Goal: Task Accomplishment & Management: Manage account settings

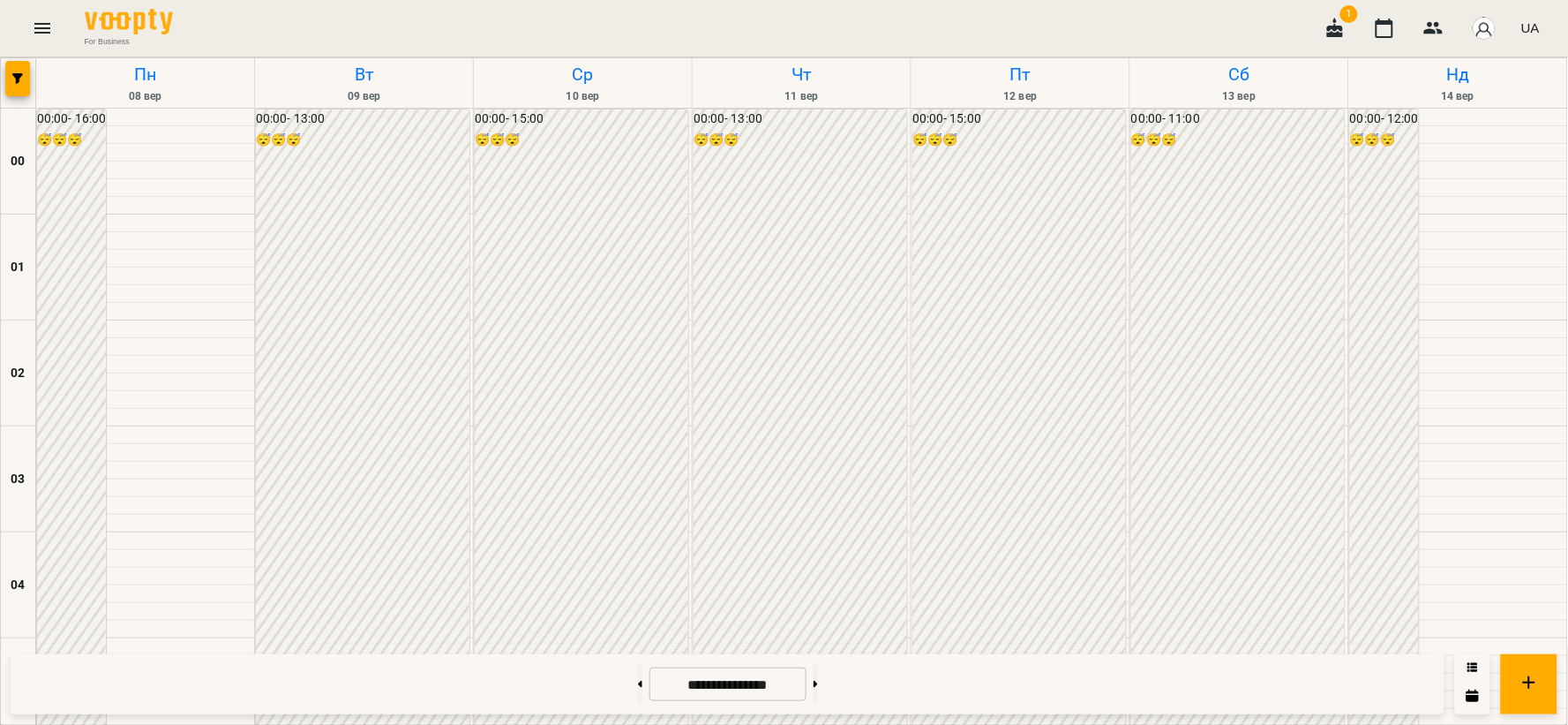
scroll to position [1831, 0]
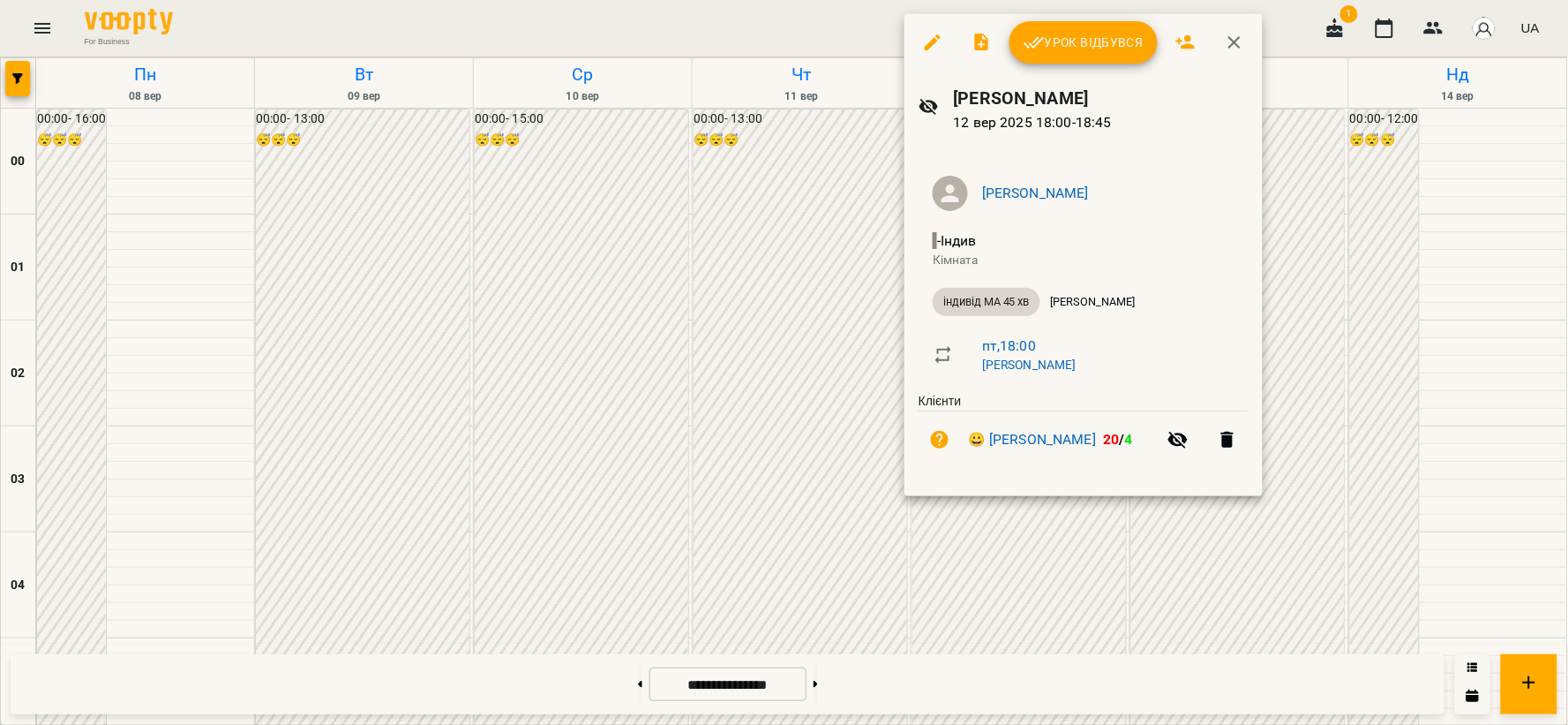
click at [1080, 46] on span "Урок відбувся" at bounding box center [1083, 42] width 120 height 21
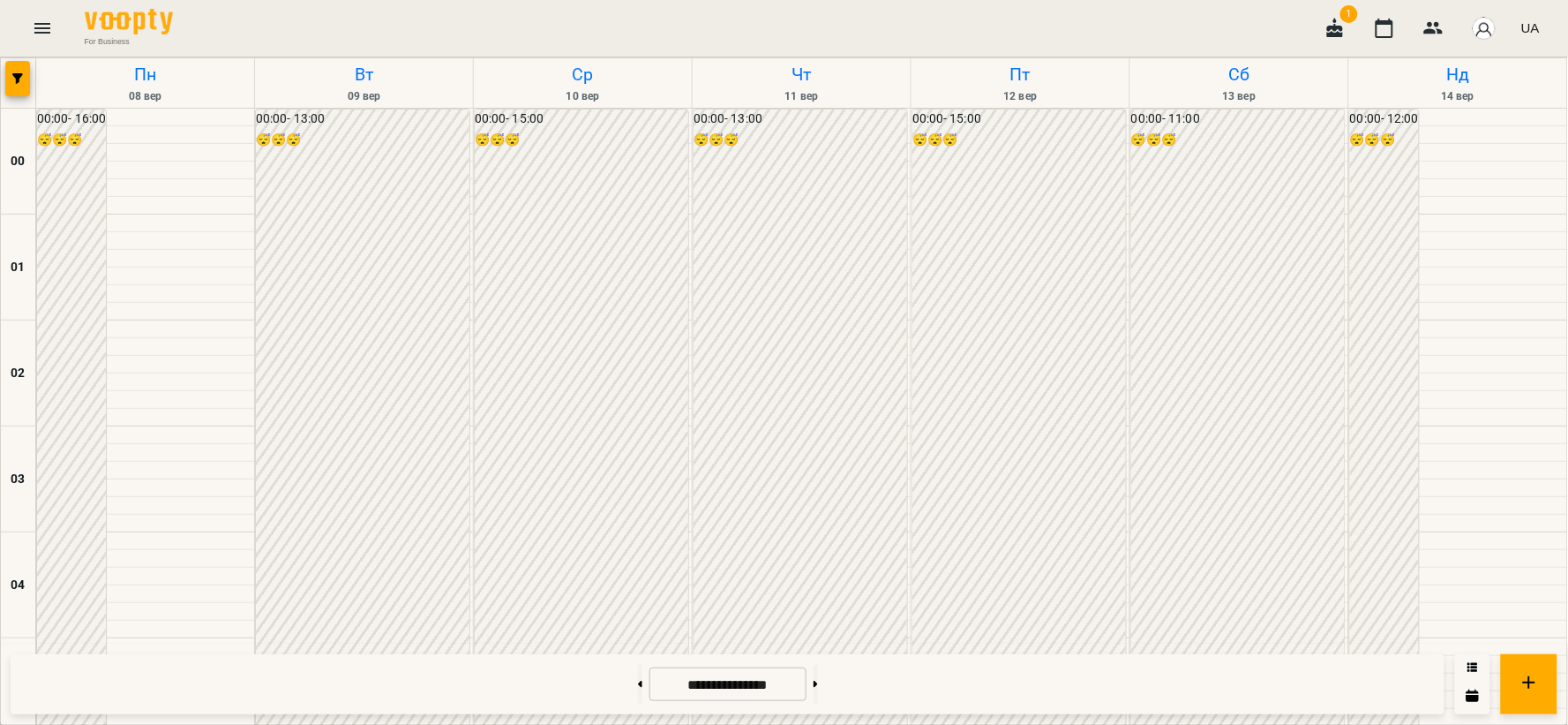
scroll to position [1777, 0]
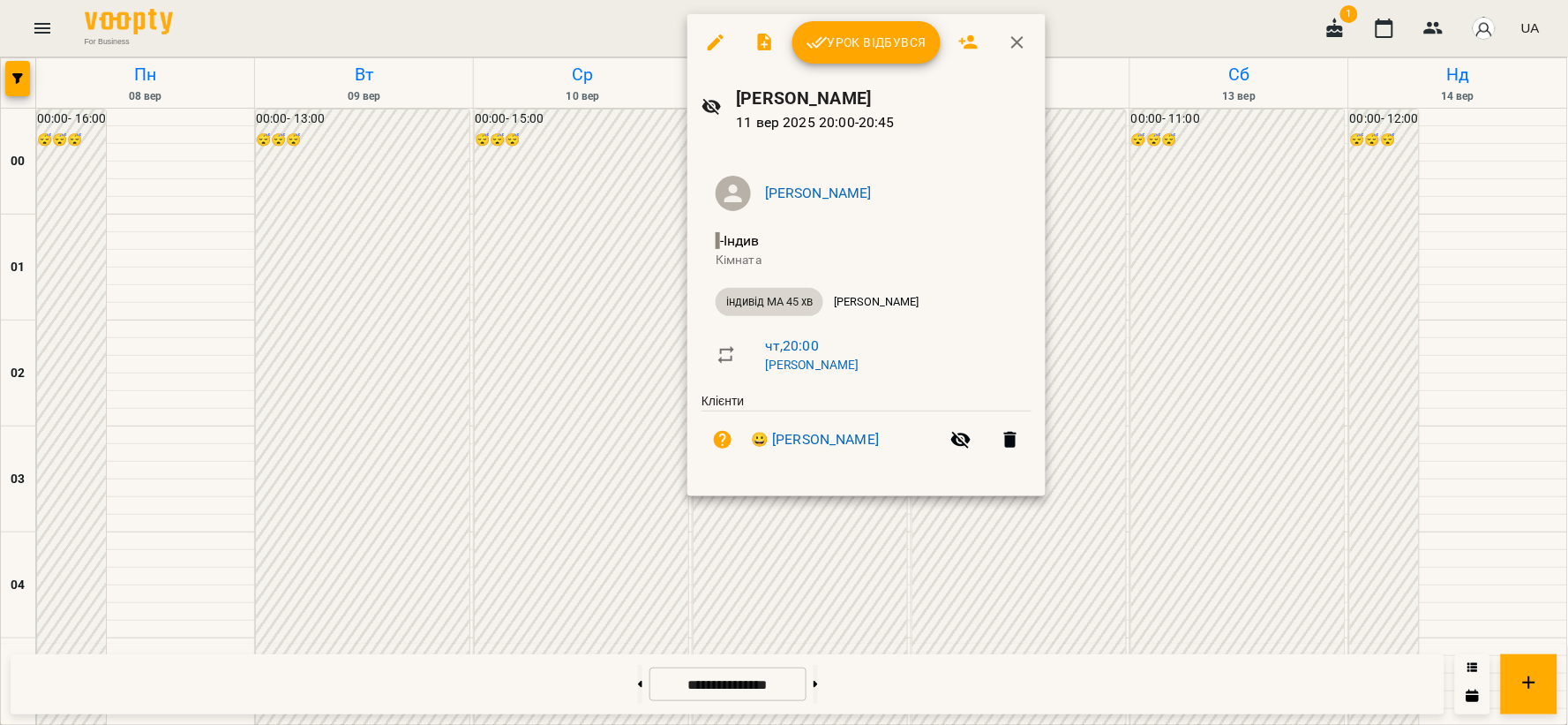
click at [1380, 553] on div at bounding box center [784, 362] width 1568 height 725
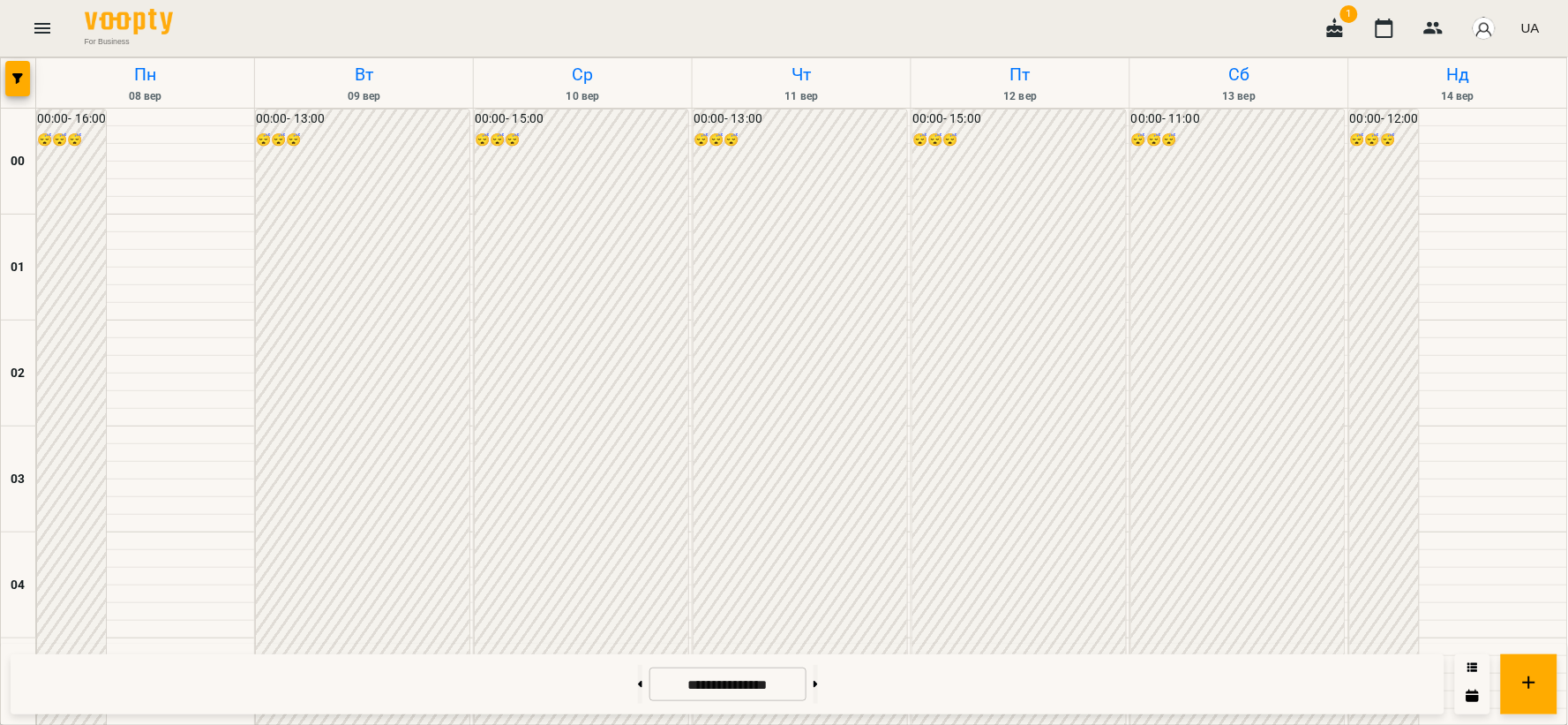
scroll to position [1090, 0]
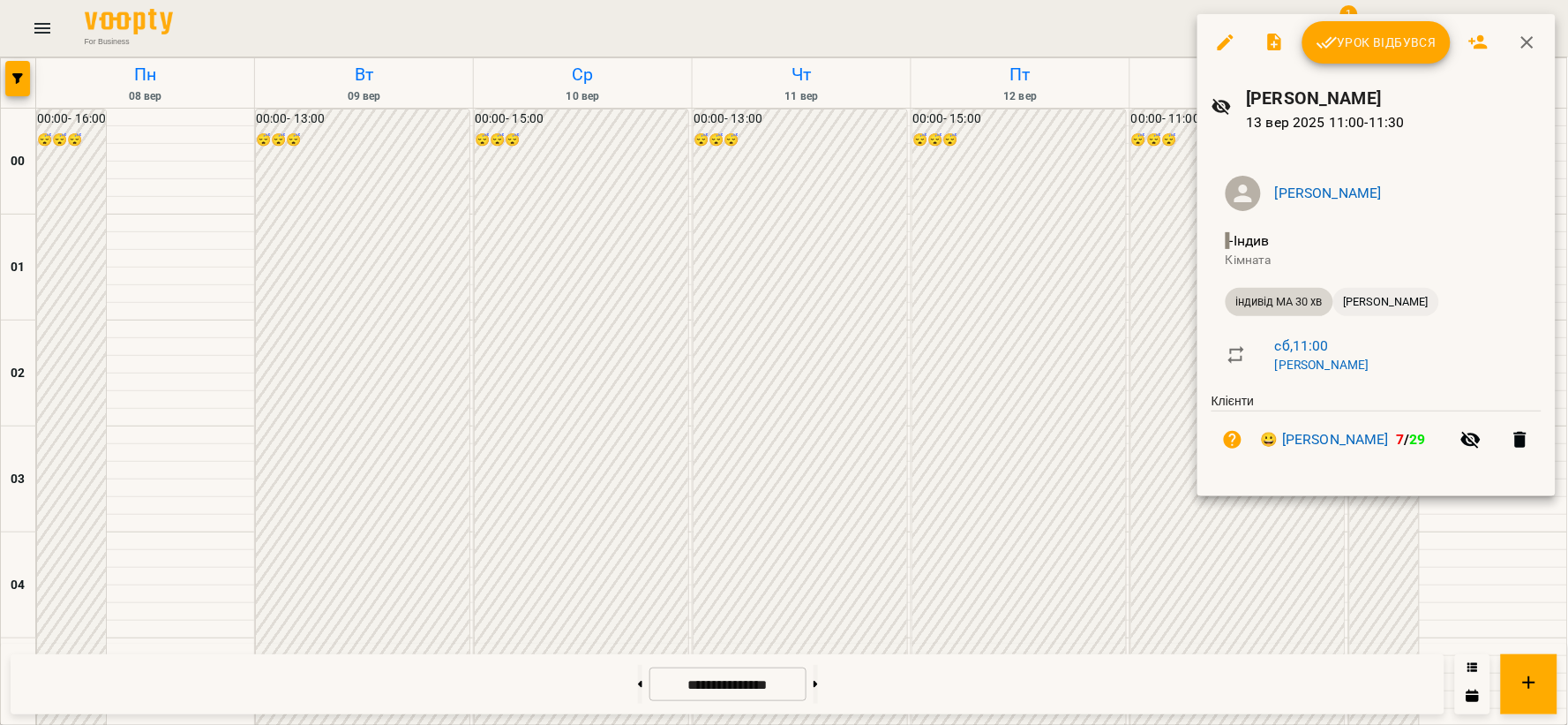
click at [1371, 315] on div "[PERSON_NAME]" at bounding box center [1386, 301] width 106 height 28
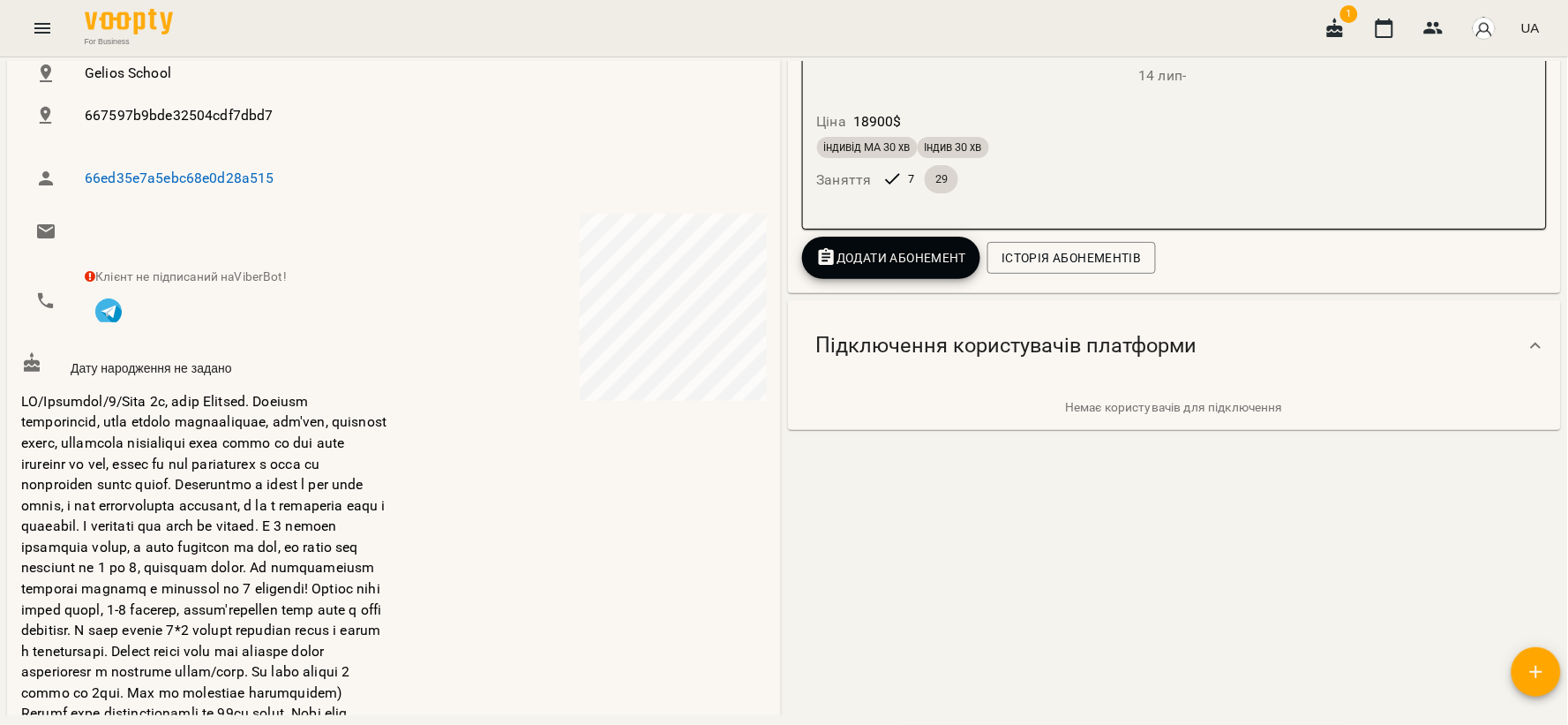
scroll to position [457, 0]
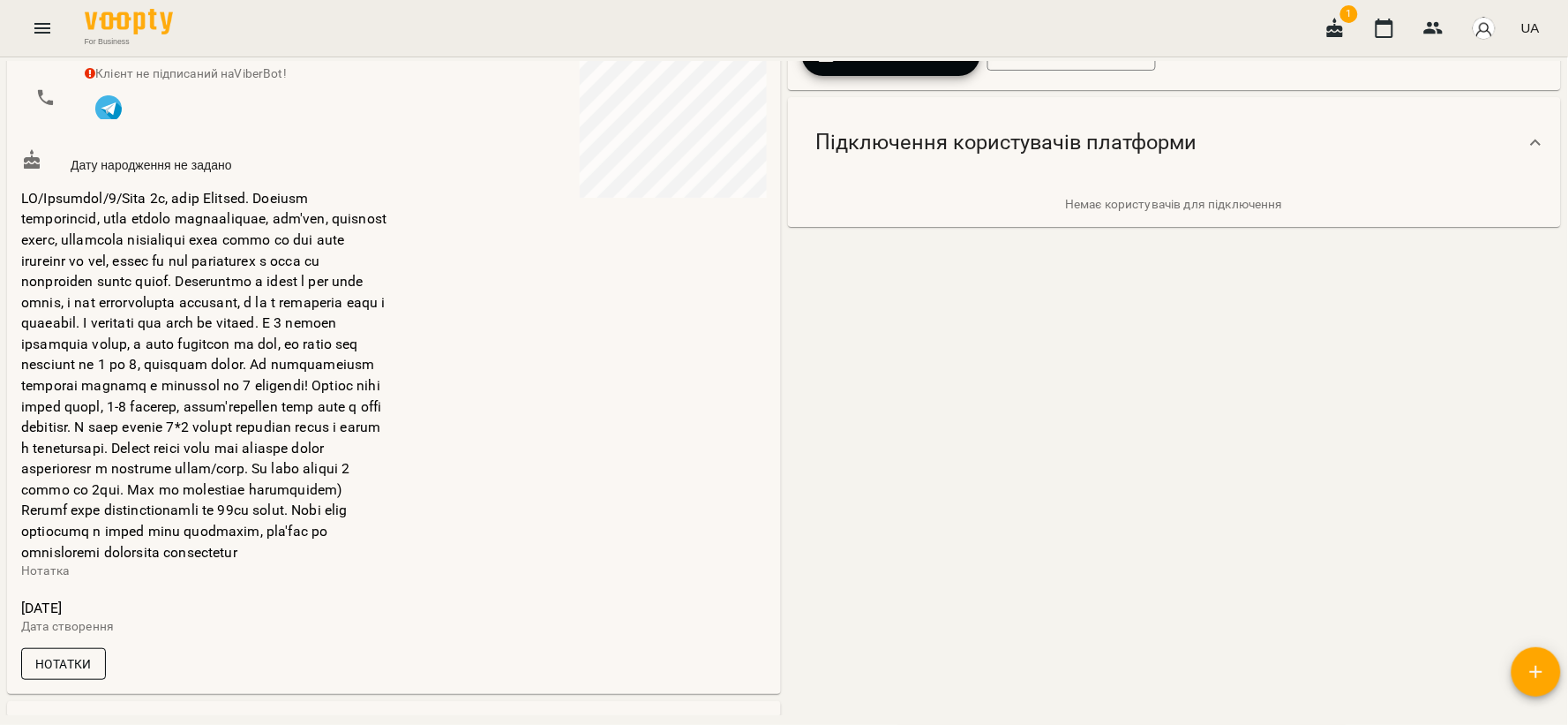
click at [64, 675] on span "Нотатки" at bounding box center [64, 664] width 57 height 21
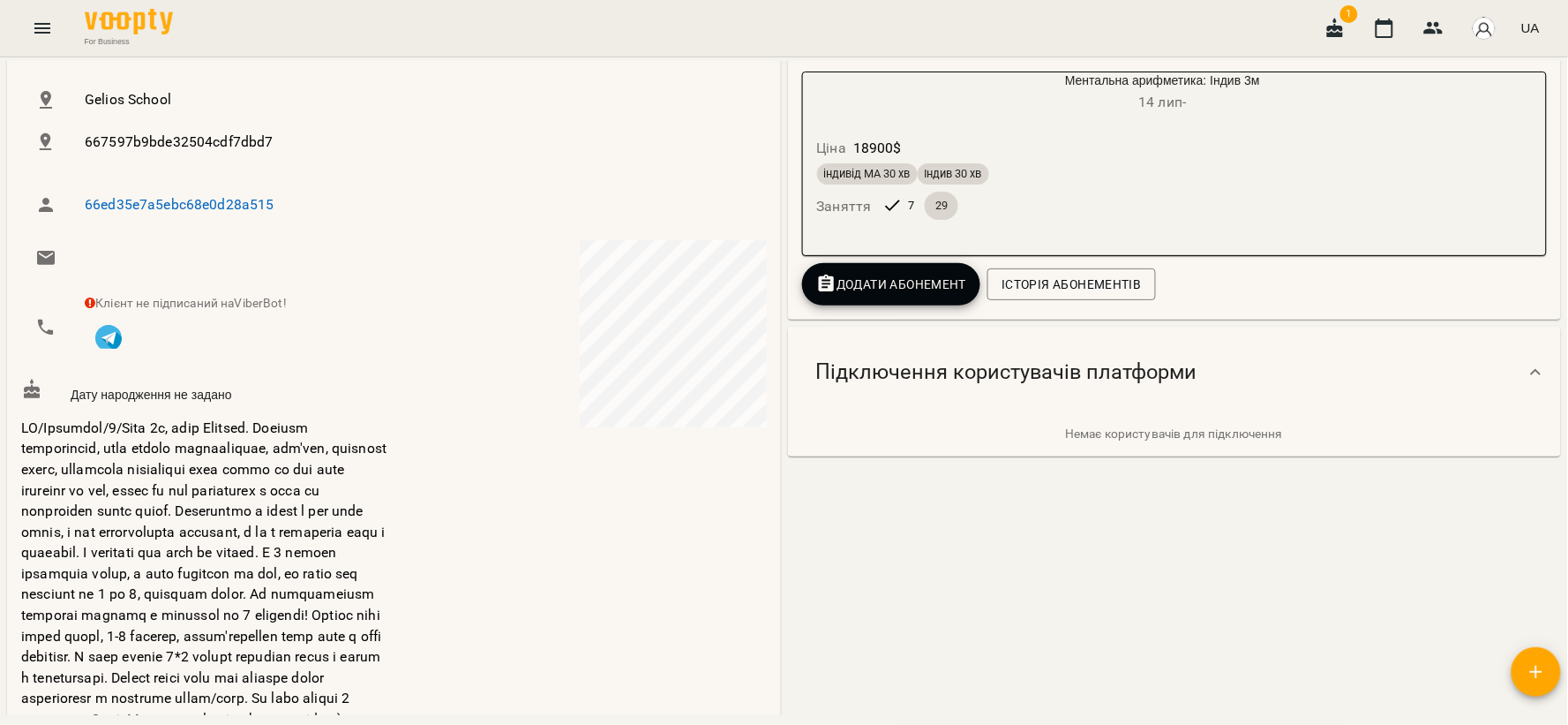
scroll to position [0, 0]
